Goal: Consume media (video, audio): Consume media (video, audio)

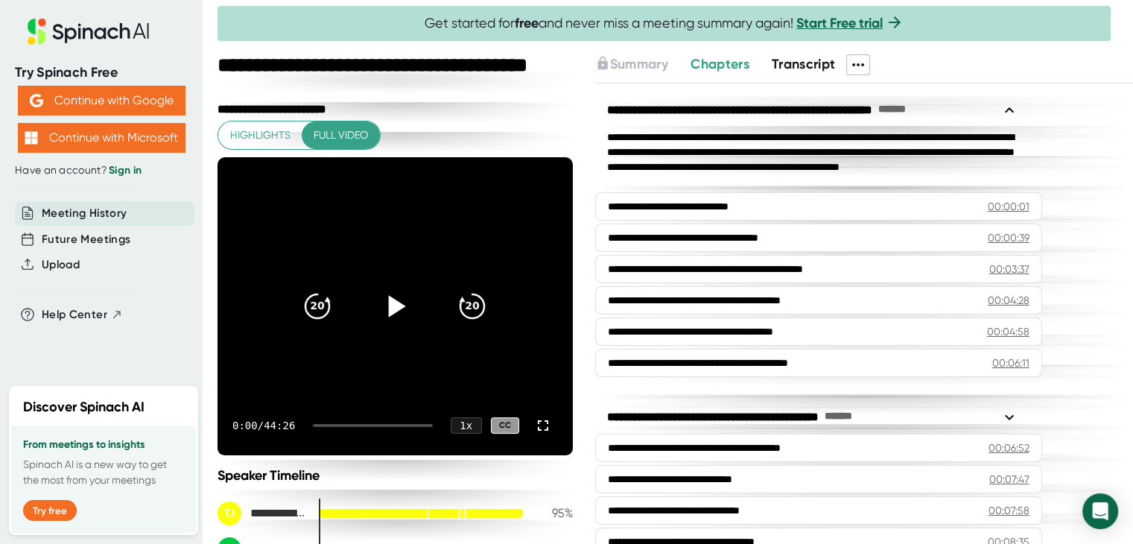
click at [389, 303] on icon at bounding box center [397, 306] width 17 height 22
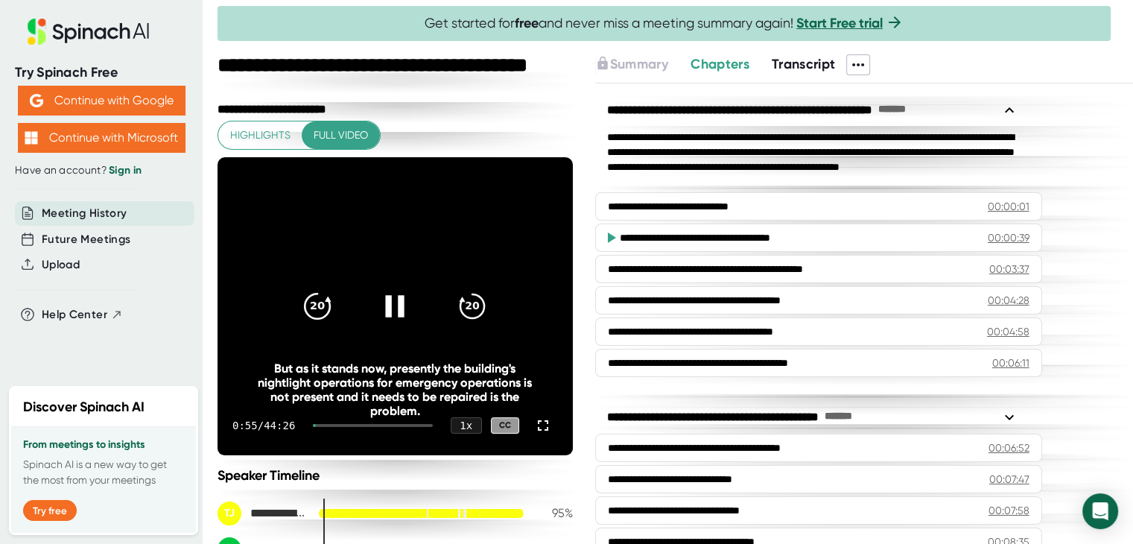
click at [304, 313] on icon "20" at bounding box center [317, 306] width 37 height 37
click at [305, 313] on icon at bounding box center [317, 306] width 25 height 25
click at [304, 313] on icon "20" at bounding box center [317, 306] width 37 height 37
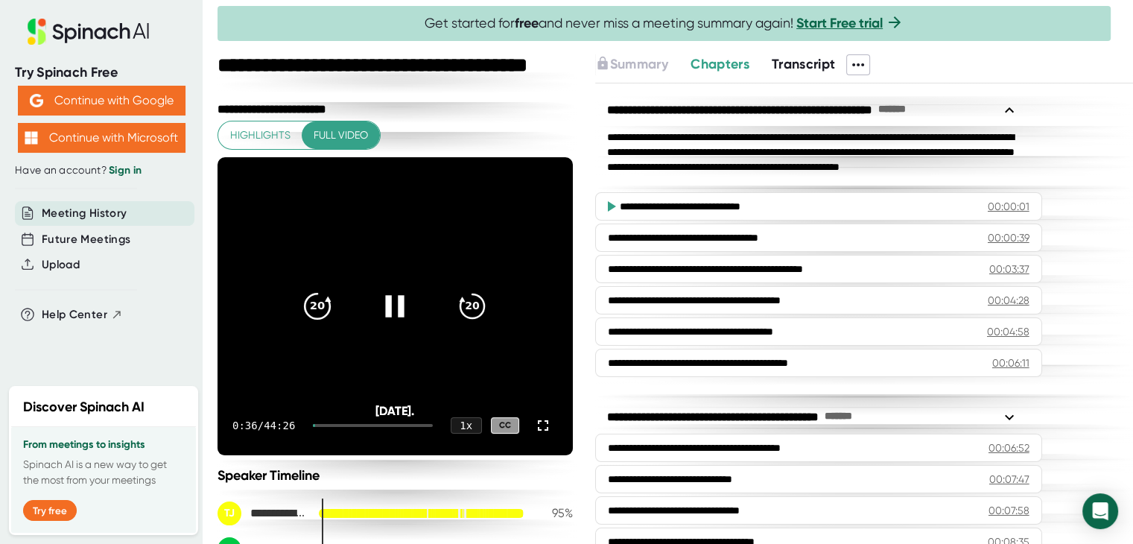
click at [304, 313] on icon "20" at bounding box center [317, 306] width 37 height 37
click at [311, 303] on icon "20" at bounding box center [317, 306] width 37 height 37
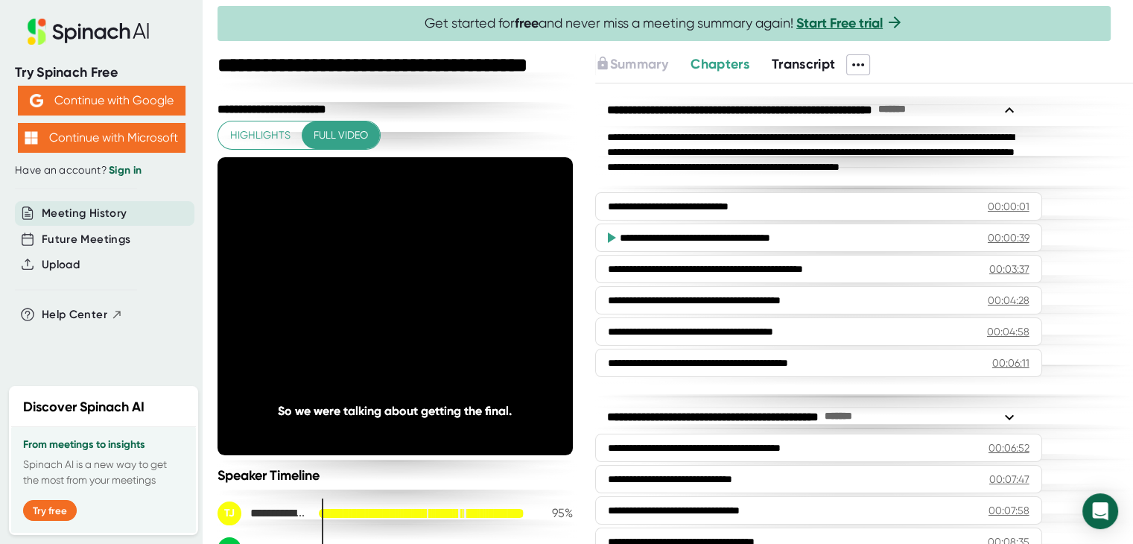
click at [464, 248] on video at bounding box center [395, 306] width 355 height 298
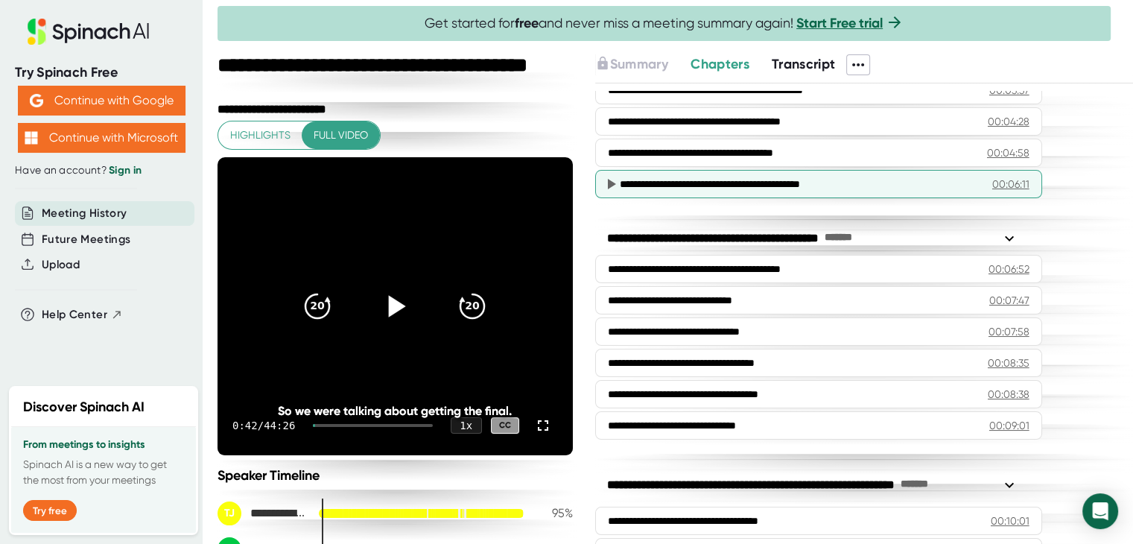
scroll to position [180, 0]
